Goal: Obtain resource: Download file/media

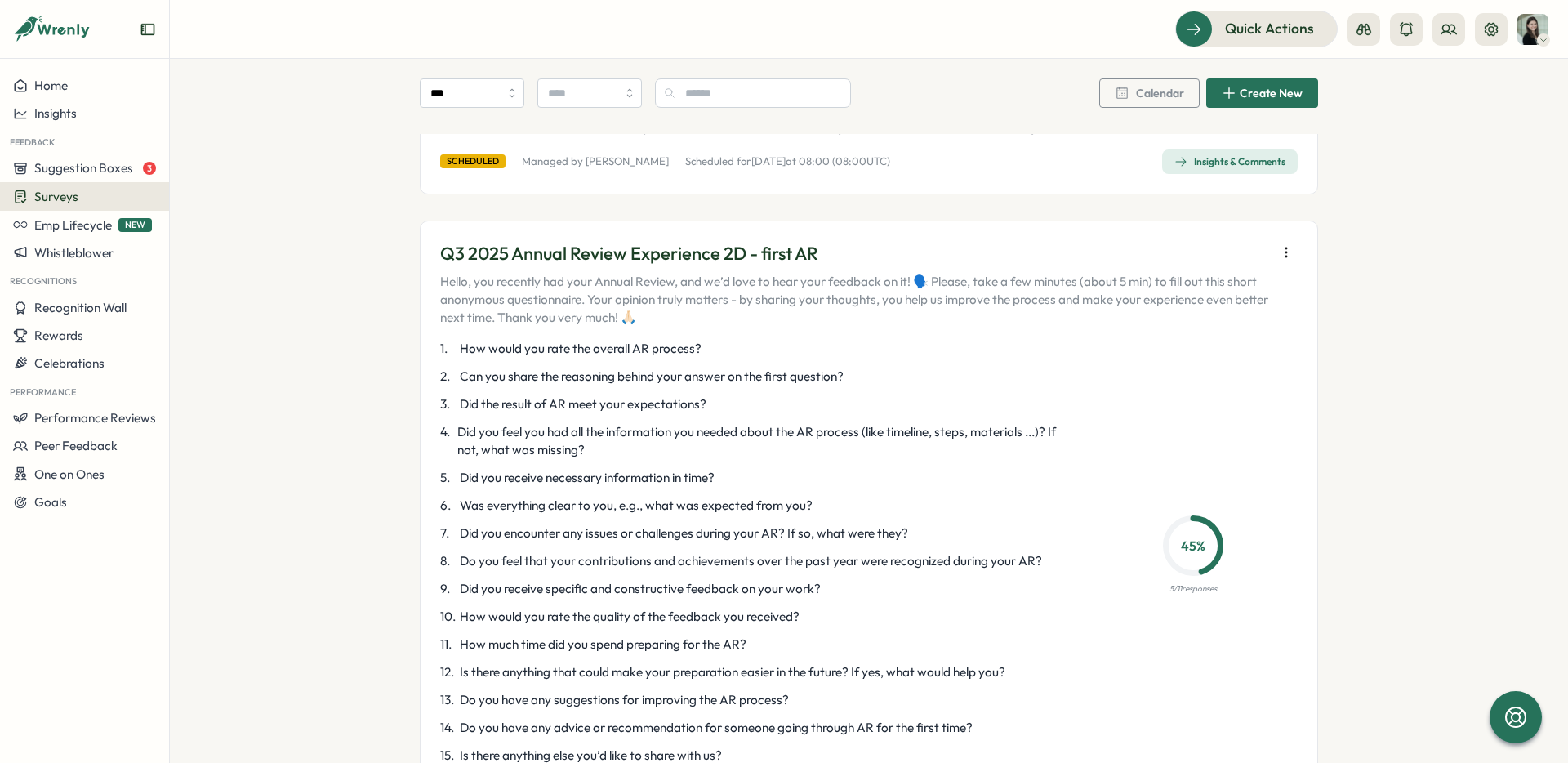
scroll to position [843, 0]
click at [1281, 242] on icon "button" at bounding box center [1286, 250] width 16 height 16
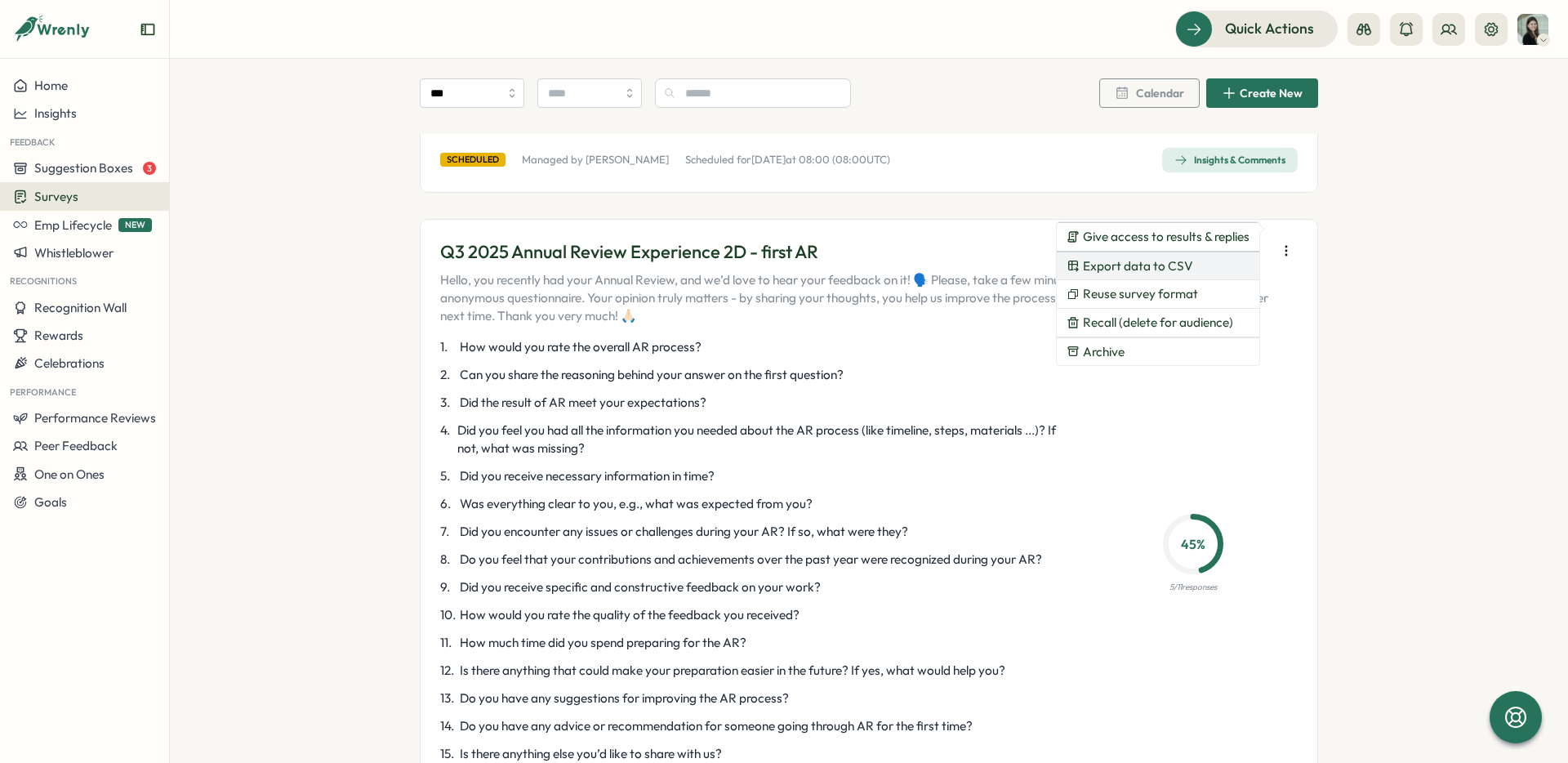
click at [1200, 262] on button "Export data to CSV" at bounding box center [1158, 266] width 202 height 28
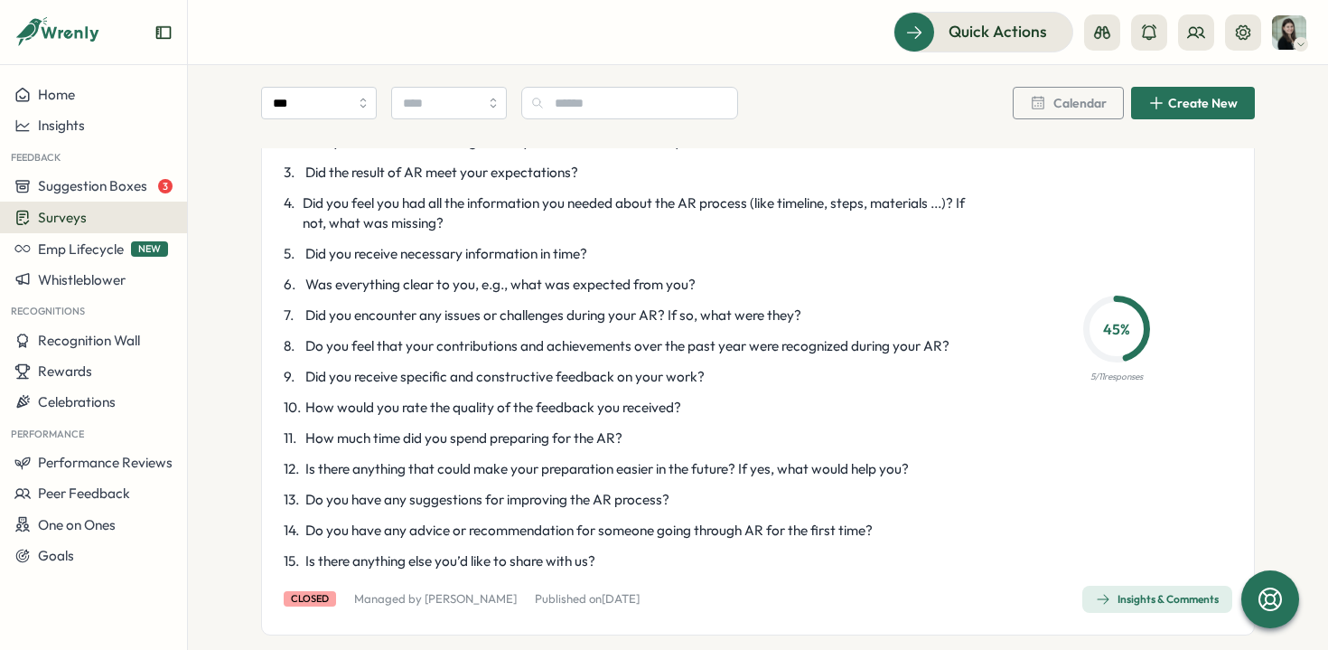
scroll to position [1214, 0]
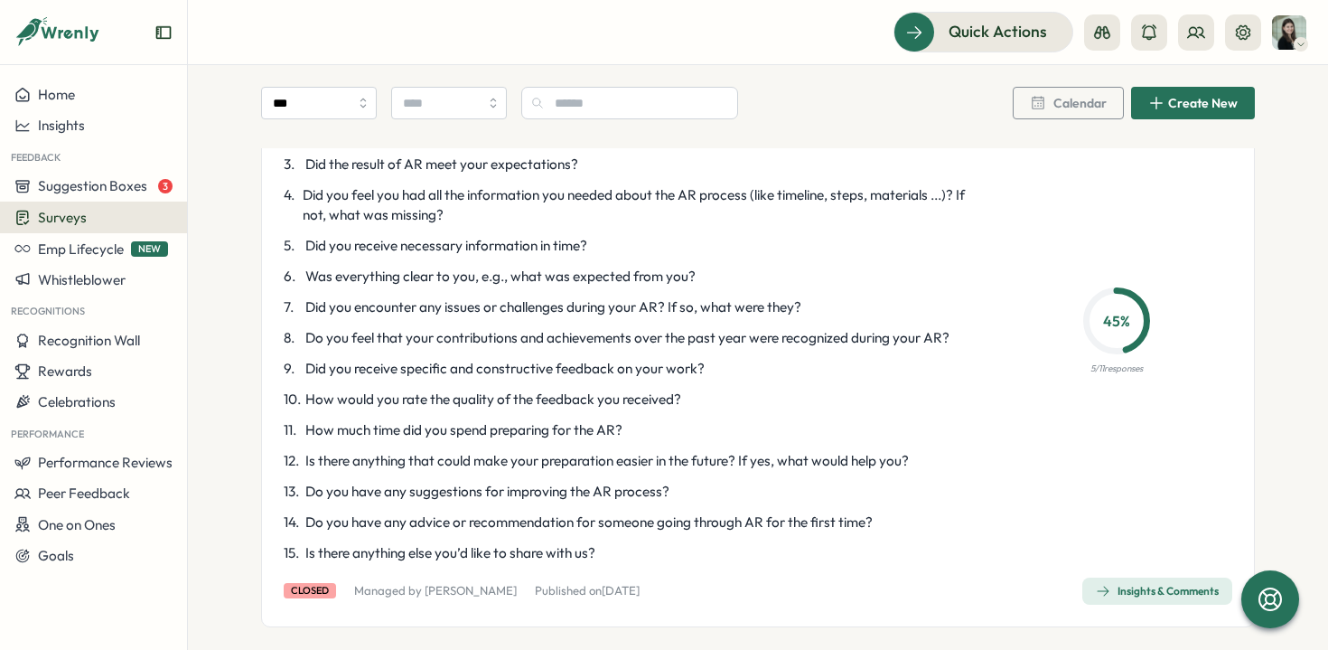
click at [1106, 584] on div "Insights & Comments" at bounding box center [1157, 591] width 123 height 14
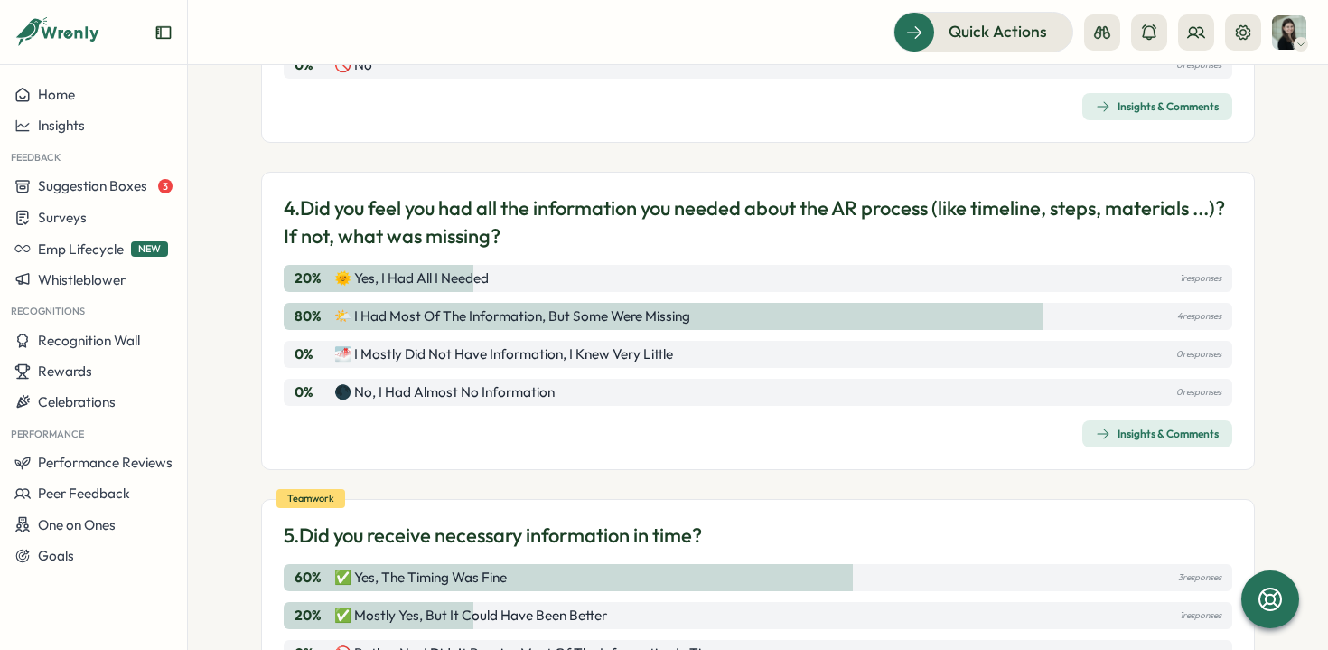
scroll to position [946, 0]
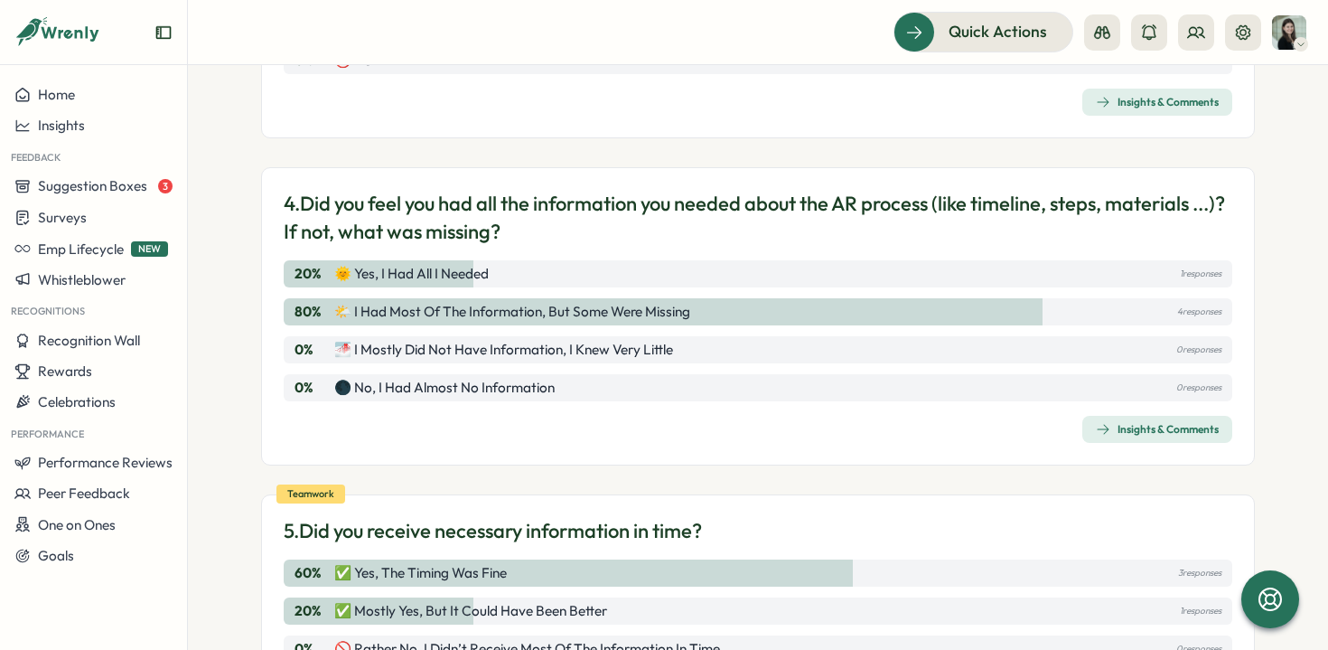
drag, startPoint x: 685, startPoint y: 310, endPoint x: 353, endPoint y: 294, distance: 332.0
click at [353, 294] on div "20 % 🌞 yes, I had all I needed 1 responses 80 % 🌤️ I had most of the informatio…" at bounding box center [758, 330] width 949 height 141
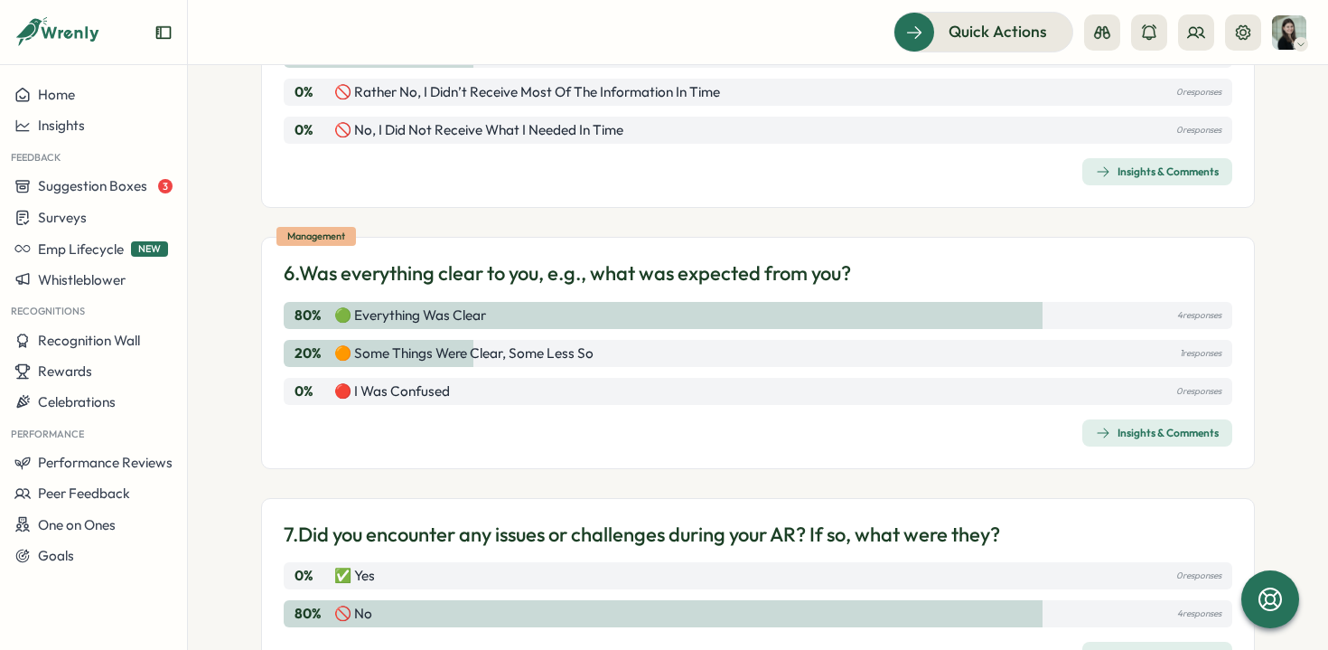
scroll to position [1507, 0]
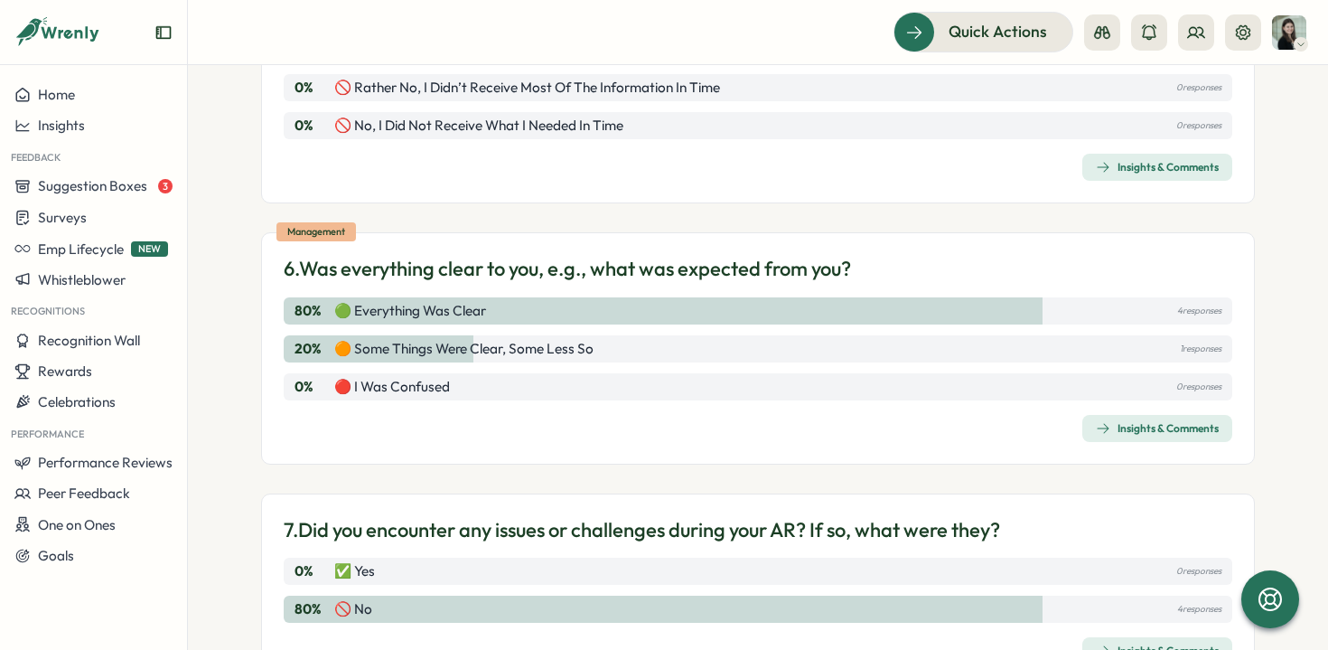
drag, startPoint x: 723, startPoint y: 88, endPoint x: 513, endPoint y: 88, distance: 209.6
click at [513, 88] on div "0 % 🚫 rather no, I didn’t receive most of the information in time 0 responses" at bounding box center [758, 87] width 949 height 27
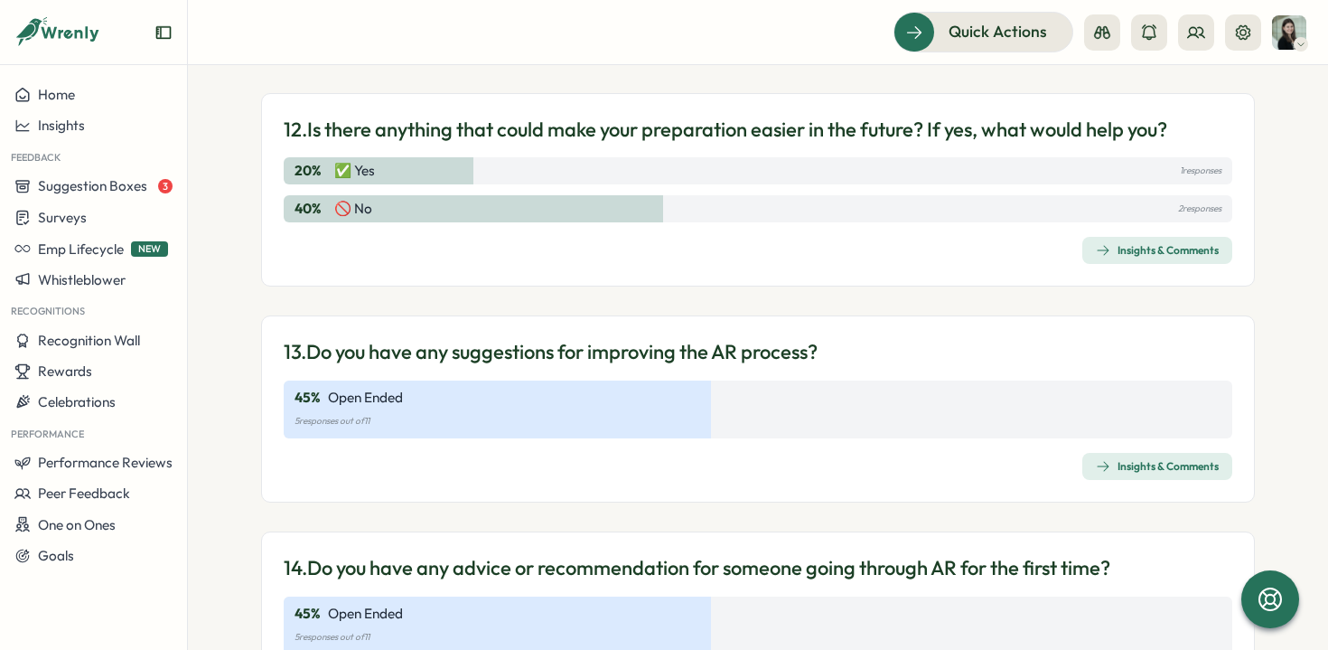
scroll to position [3336, 0]
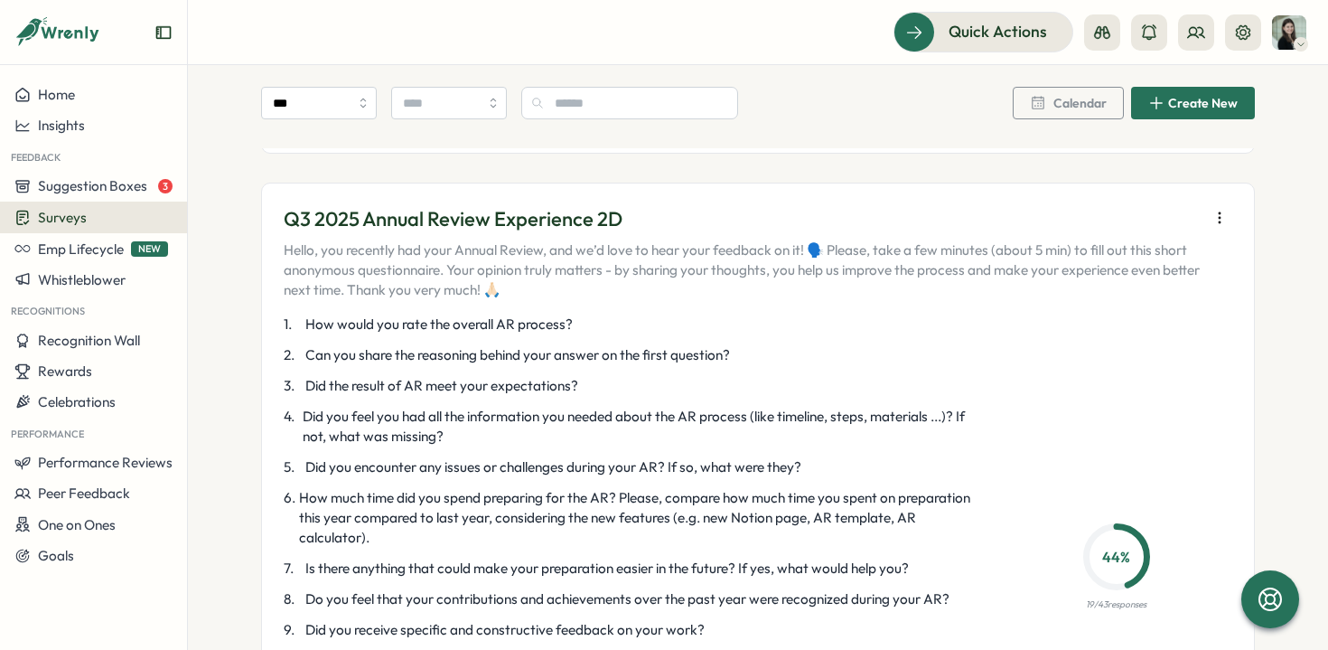
scroll to position [2097, 0]
click at [1211, 208] on icon "button" at bounding box center [1220, 217] width 18 height 18
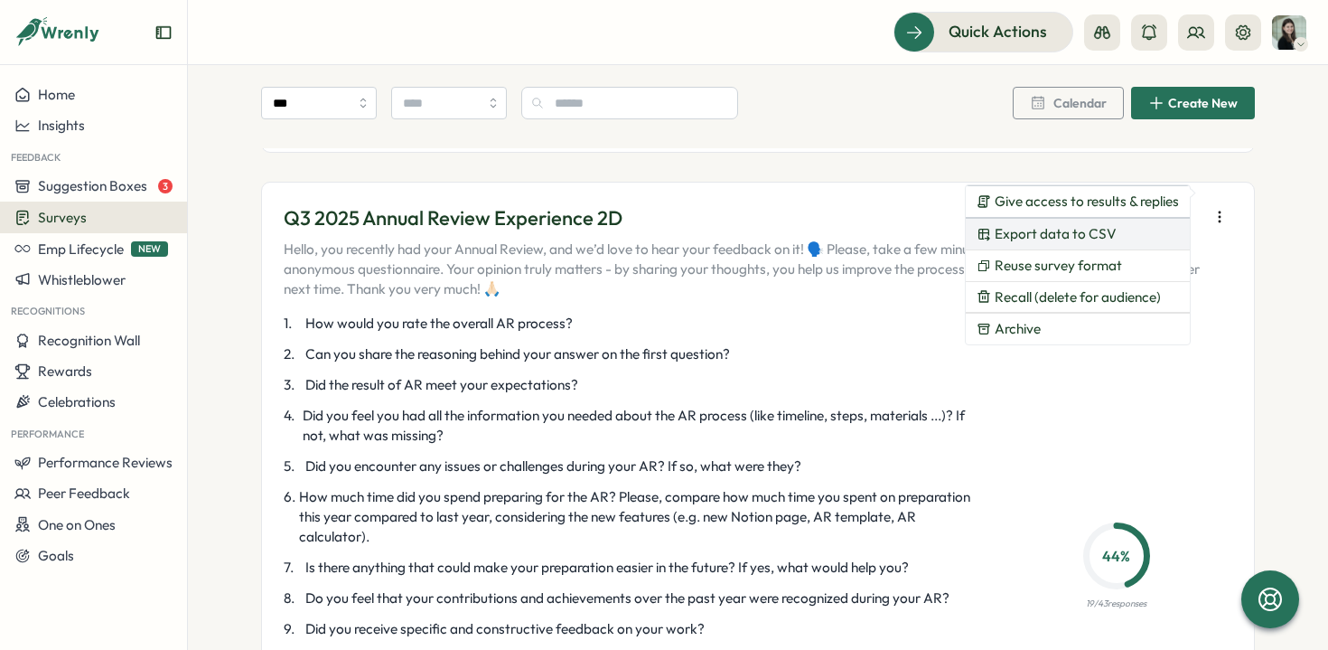
click at [1103, 239] on span "Export data to CSV" at bounding box center [1056, 234] width 122 height 16
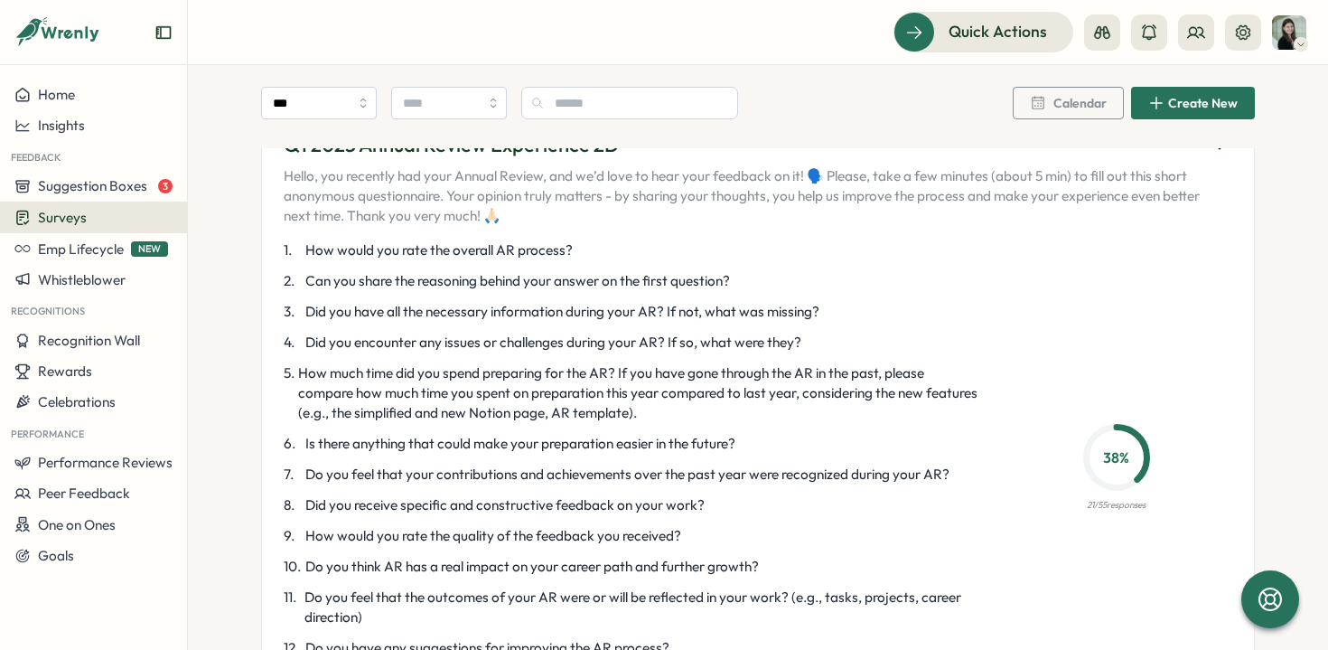
scroll to position [10352, 0]
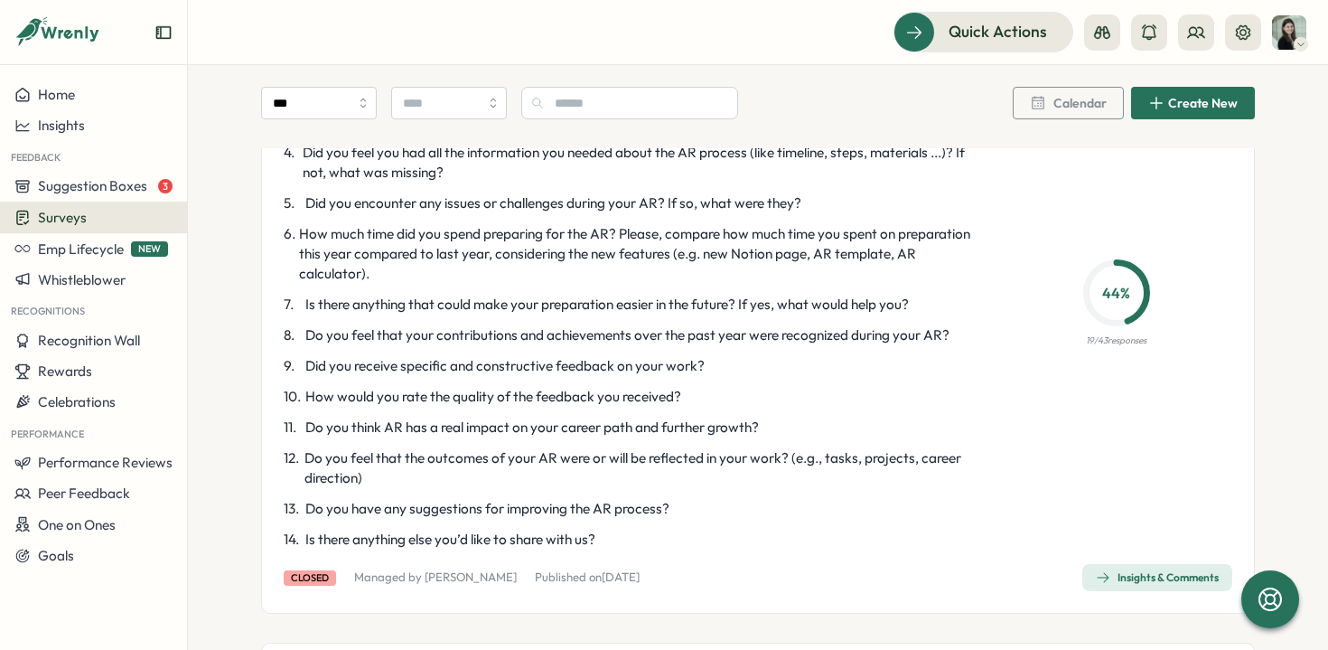
scroll to position [2368, 0]
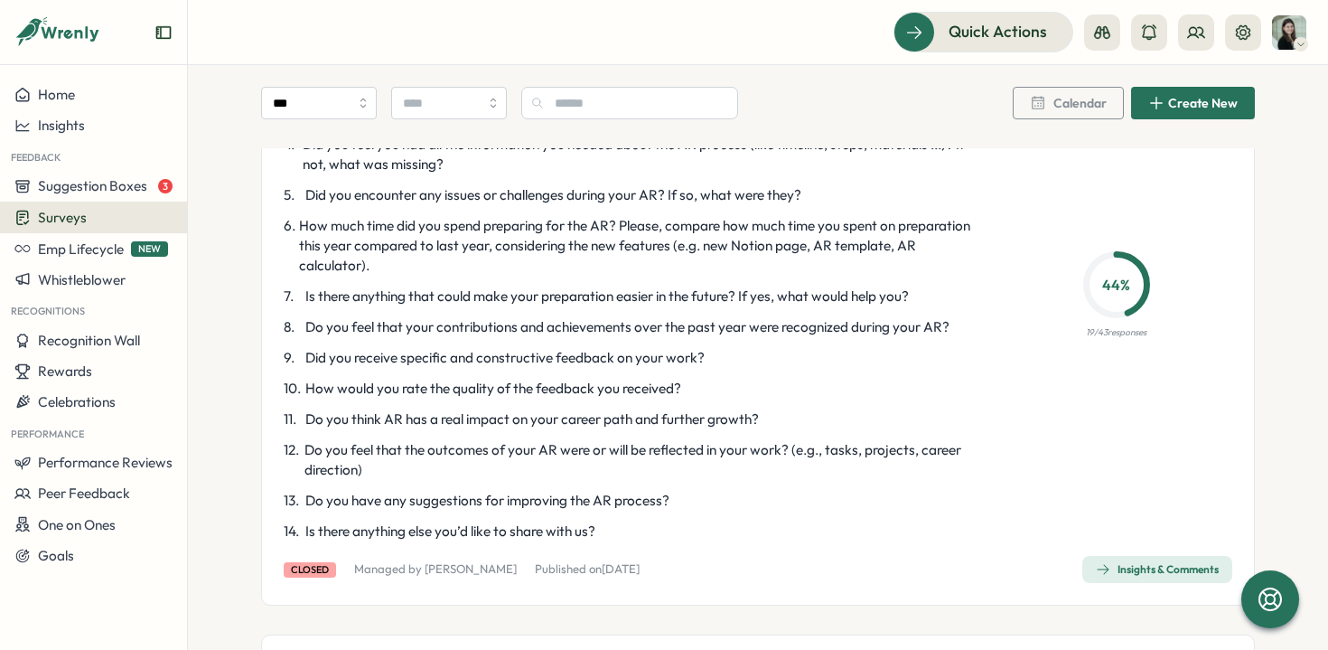
click at [1155, 562] on div "Insights & Comments" at bounding box center [1157, 569] width 123 height 14
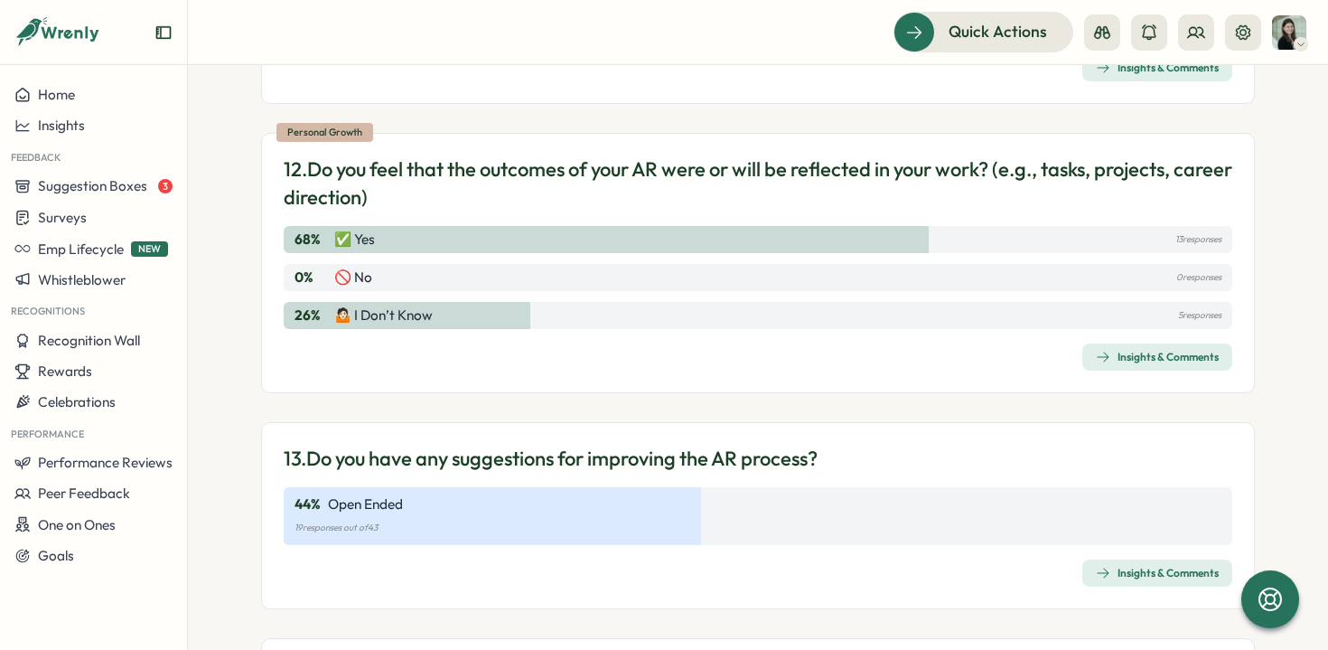
scroll to position [3332, 0]
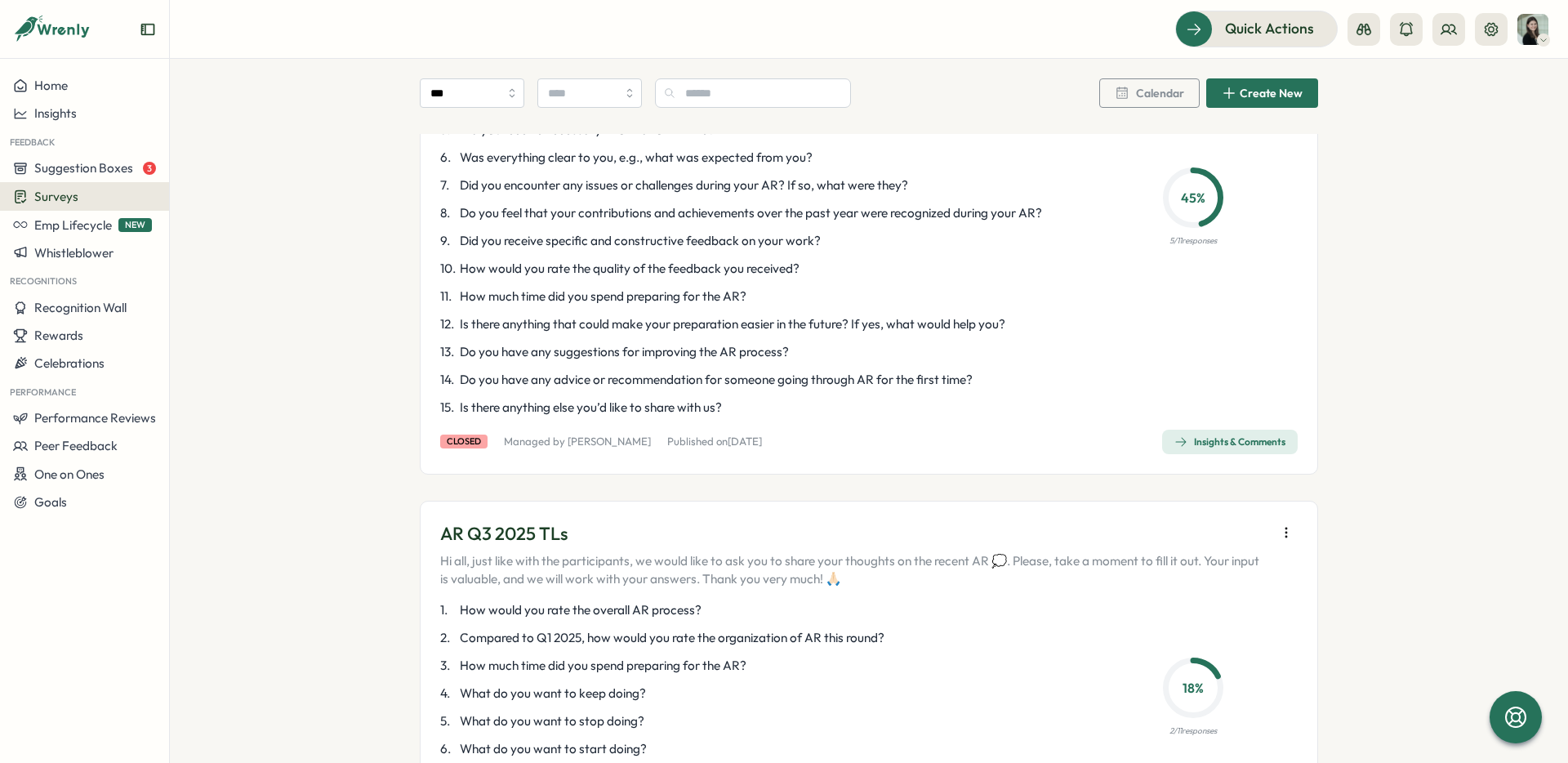
scroll to position [1201, 0]
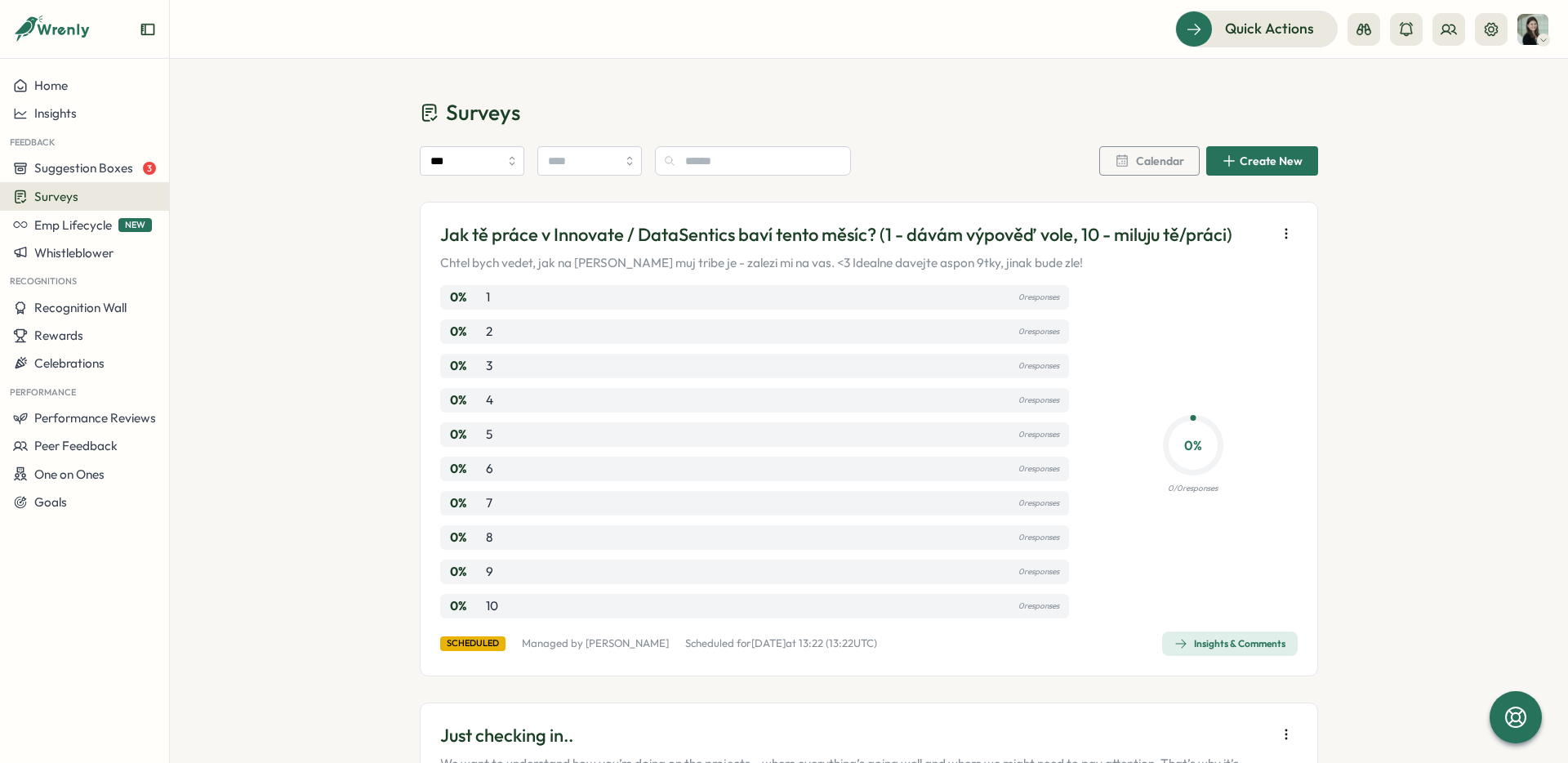
scroll to position [1201, 0]
